Goal: Task Accomplishment & Management: Use online tool/utility

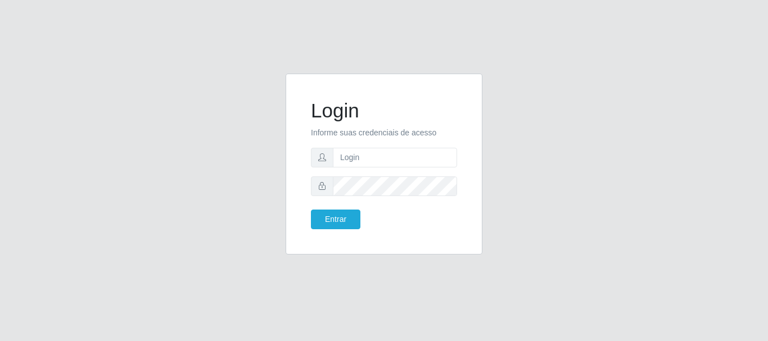
click at [365, 168] on form "Login Informe suas credenciais de acesso Entrar" at bounding box center [384, 164] width 146 height 130
click at [366, 161] on input "text" at bounding box center [395, 158] width 124 height 20
type input "[PERSON_NAME]"
click at [395, 204] on form "Login Informe suas credenciais de acesso [PERSON_NAME] Entrar" at bounding box center [384, 164] width 146 height 130
click at [311, 210] on button "Entrar" at bounding box center [335, 220] width 49 height 20
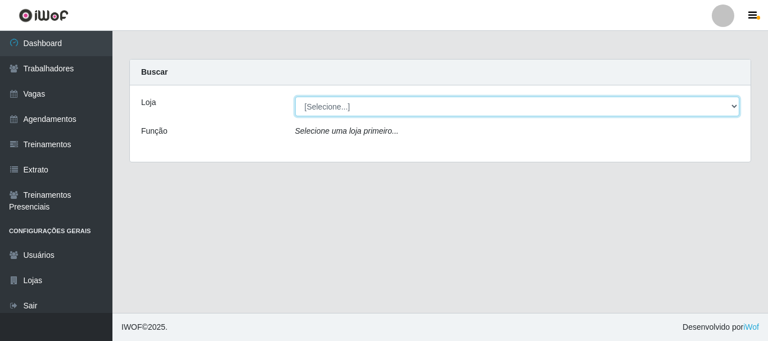
drag, startPoint x: 346, startPoint y: 100, endPoint x: 351, endPoint y: 110, distance: 10.6
click at [346, 100] on select "[Selecione...] [GEOGRAPHIC_DATA]" at bounding box center [517, 107] width 444 height 20
select select "279"
click at [295, 97] on select "[Selecione...] [GEOGRAPHIC_DATA]" at bounding box center [517, 107] width 444 height 20
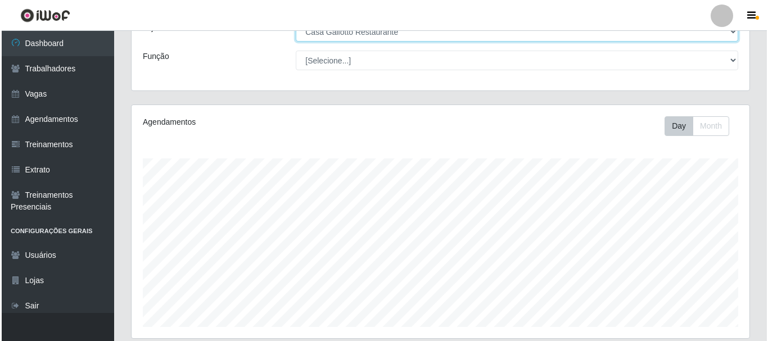
scroll to position [255, 0]
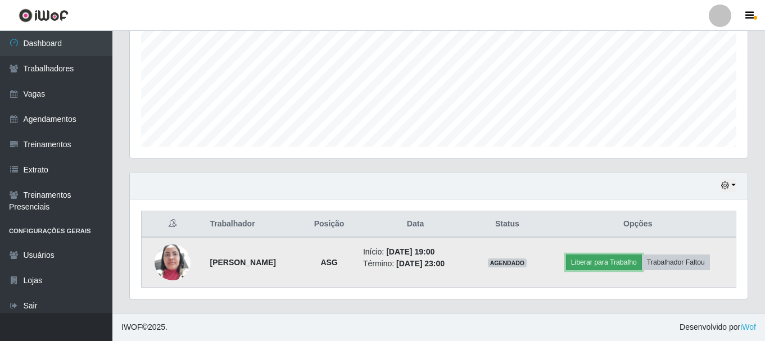
click at [605, 258] on button "Liberar para Trabalho" at bounding box center [604, 263] width 76 height 16
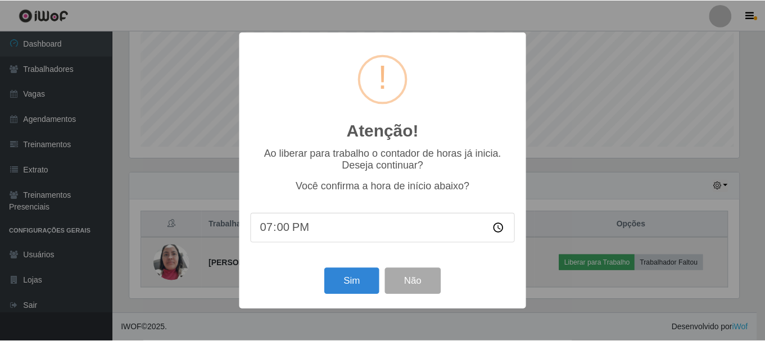
scroll to position [233, 612]
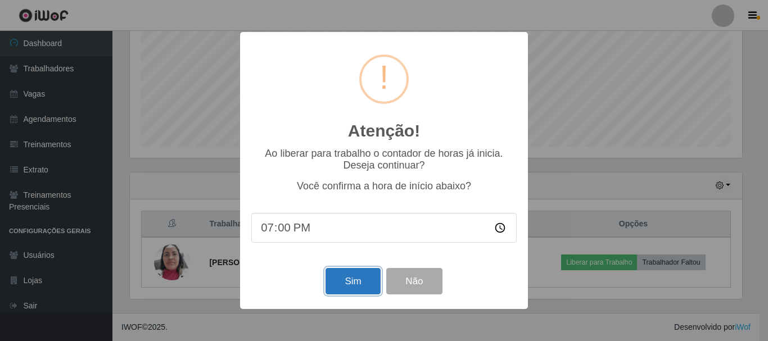
click at [356, 278] on button "Sim" at bounding box center [352, 281] width 55 height 26
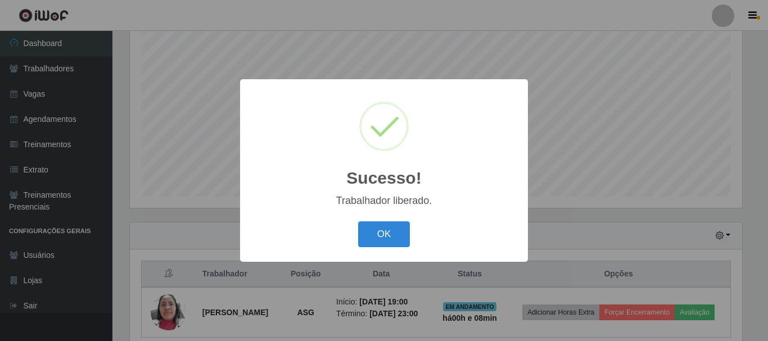
click at [379, 255] on div "Sucesso! × Trabalhador liberado. OK Cancel" at bounding box center [384, 170] width 288 height 182
drag, startPoint x: 385, startPoint y: 222, endPoint x: 383, endPoint y: 216, distance: 6.1
click at [385, 221] on div "OK Cancel" at bounding box center [383, 234] width 265 height 32
click at [358, 221] on button "OK" at bounding box center [384, 234] width 52 height 26
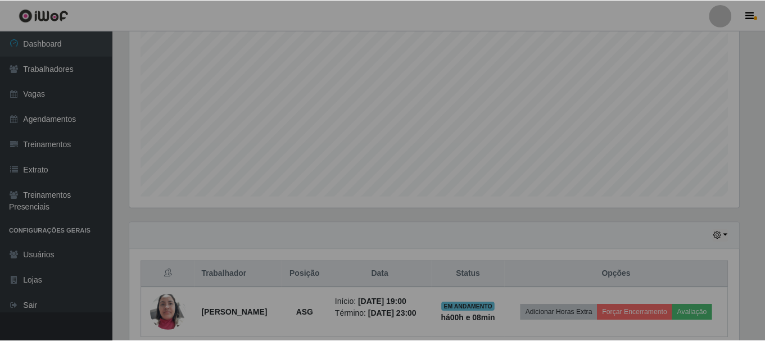
scroll to position [233, 618]
